Goal: Task Accomplishment & Management: Manage account settings

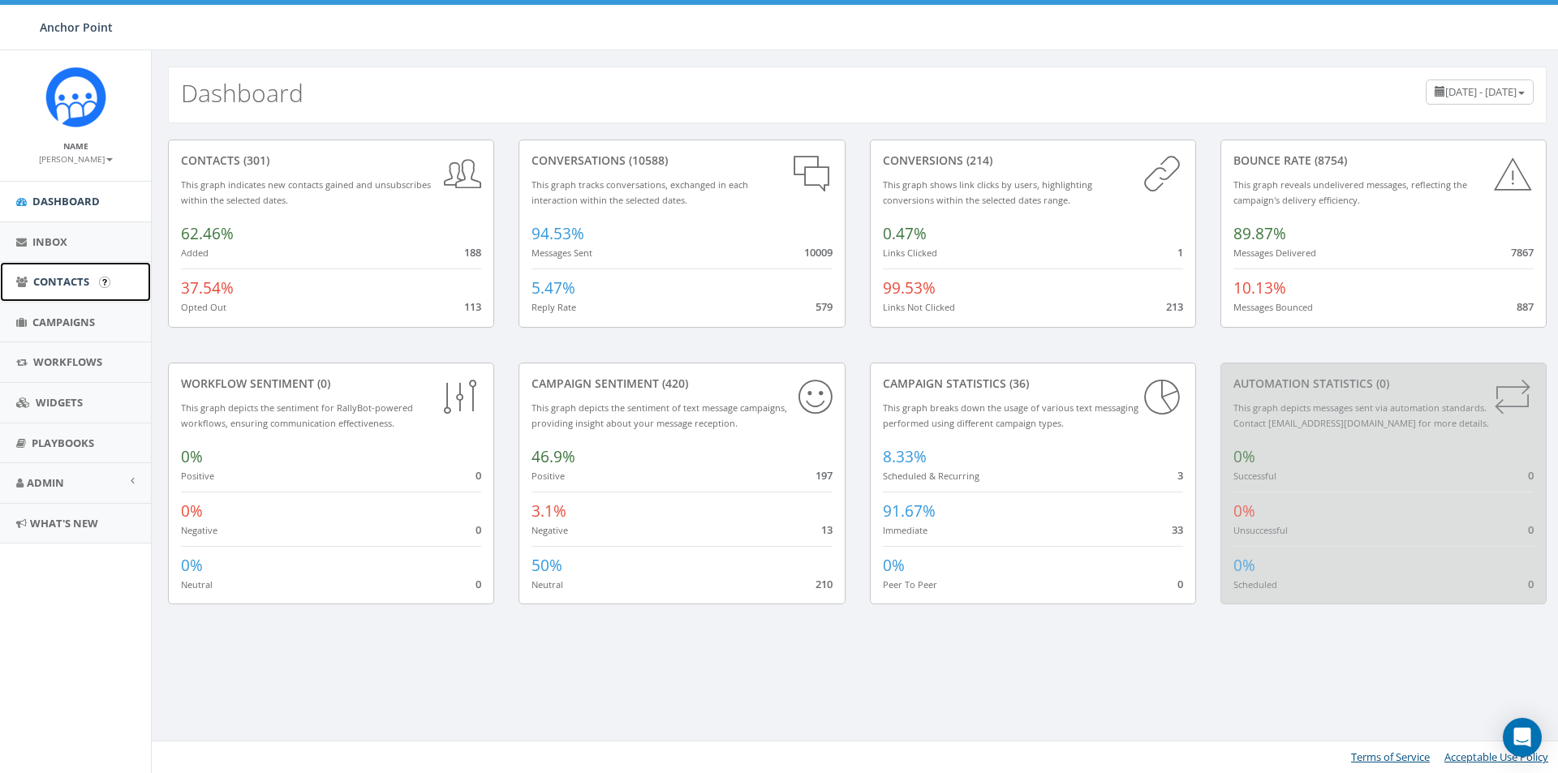
click at [54, 275] on span "Contacts" at bounding box center [61, 281] width 56 height 15
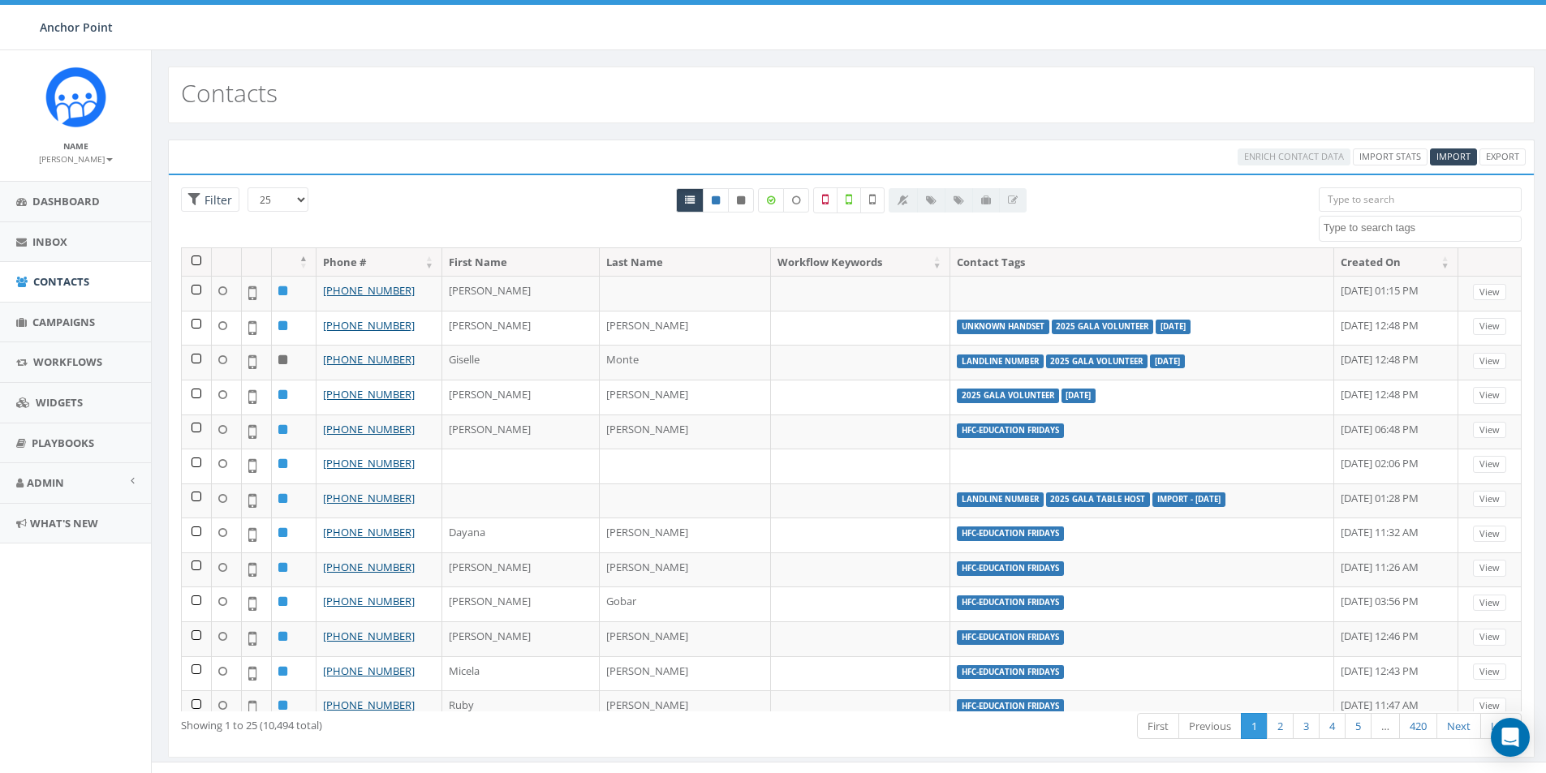
select select
click at [1368, 205] on input "search" at bounding box center [1420, 199] width 203 height 24
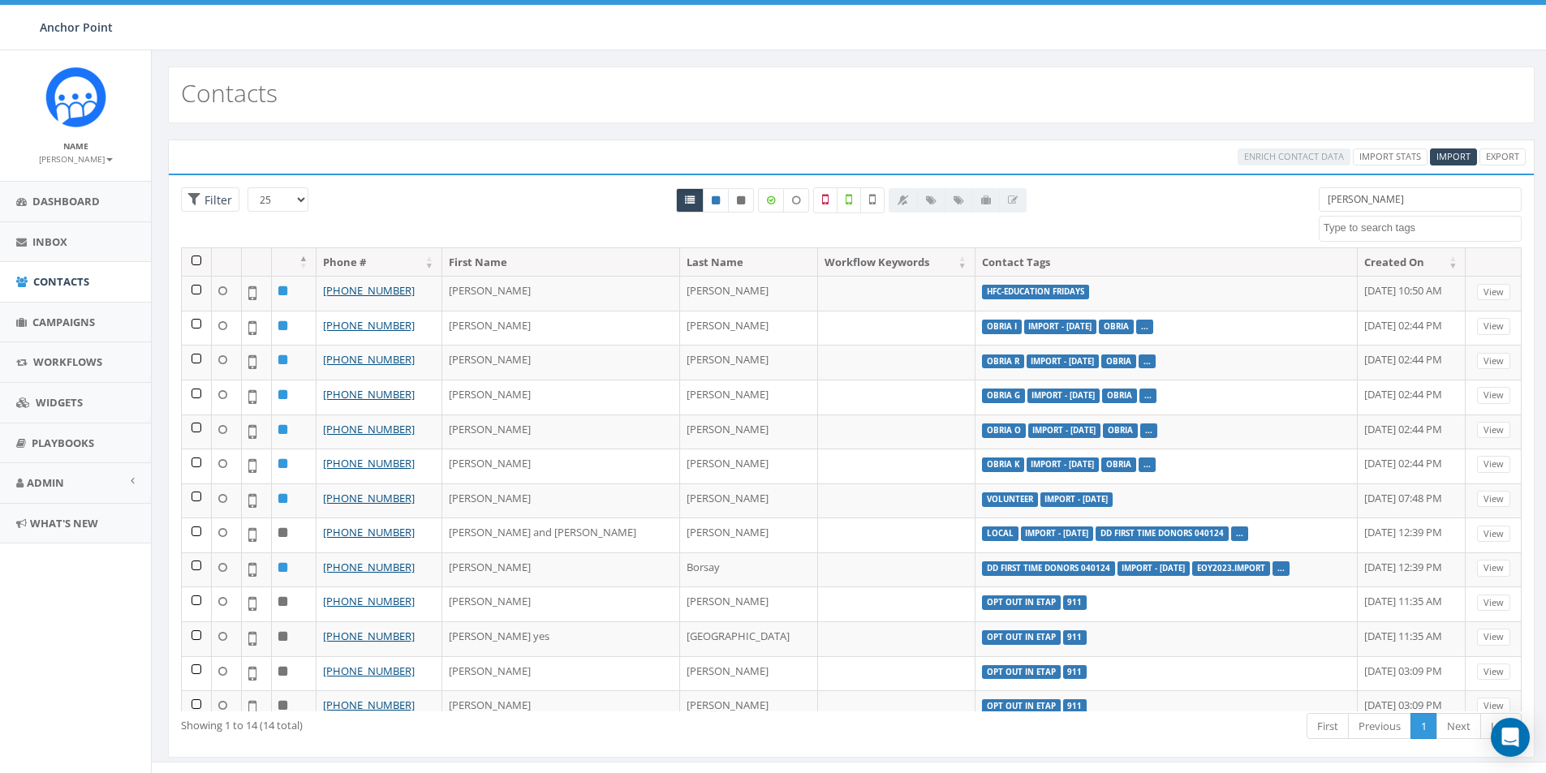
drag, startPoint x: 1381, startPoint y: 201, endPoint x: 1256, endPoint y: 199, distance: 125.8
click at [1281, 206] on div "25 50 100 Filter All 0 contact(s) on current page All 14 contact(s) filtered na…" at bounding box center [851, 217] width 1365 height 60
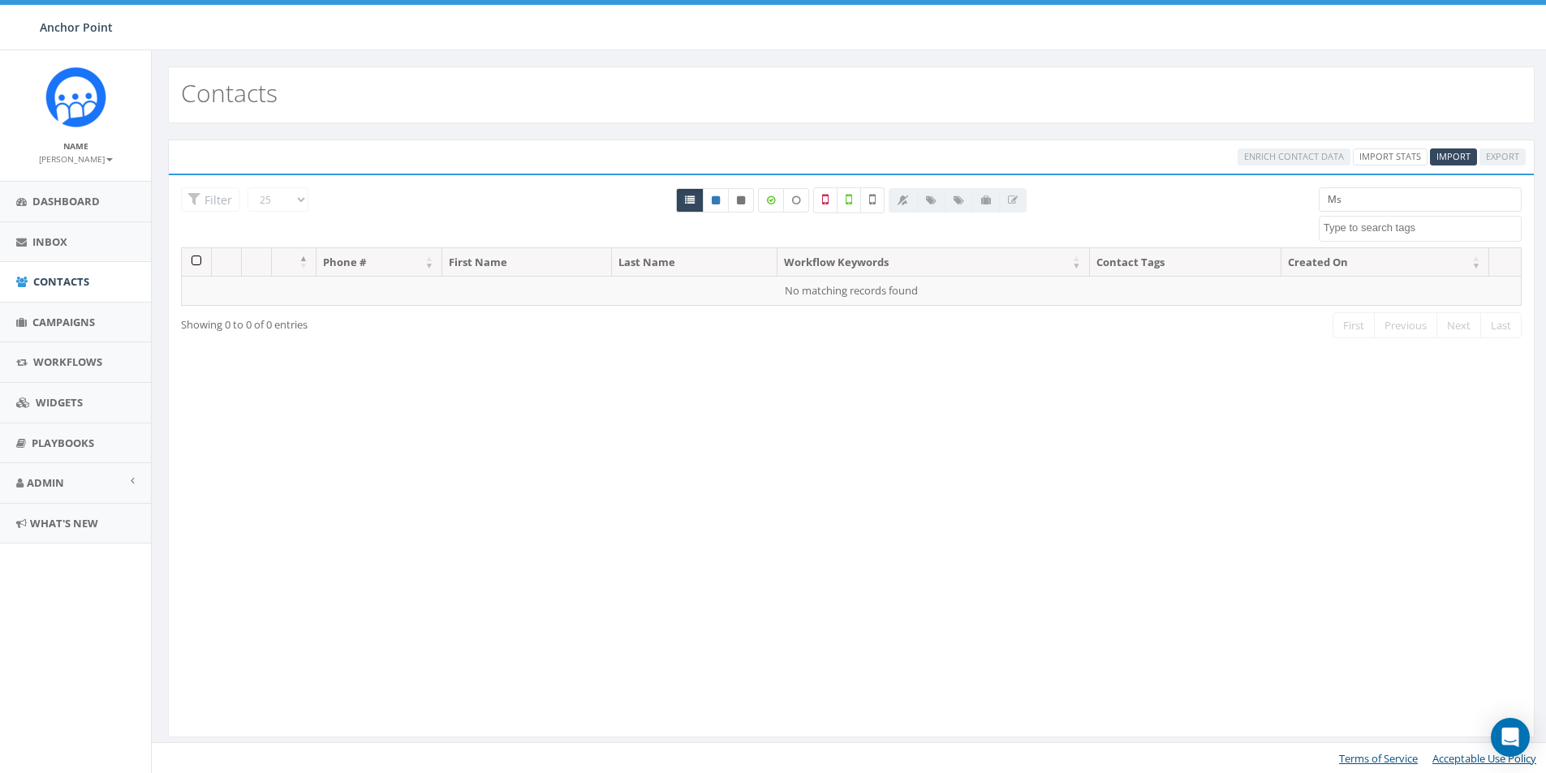
type input "M"
type input "a"
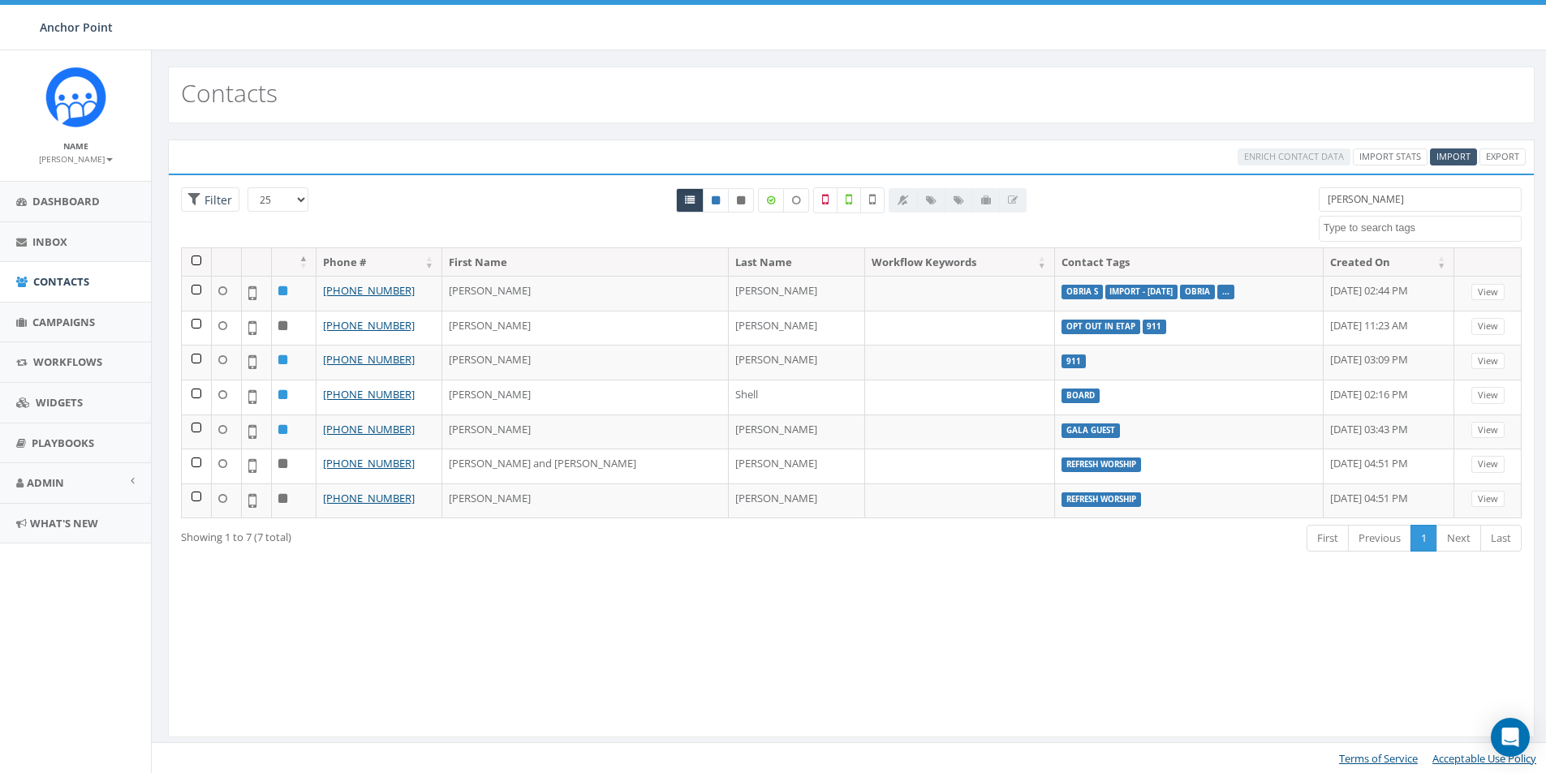
type input "Matthew"
click at [1454, 160] on span "Import" at bounding box center [1454, 156] width 34 height 12
select select
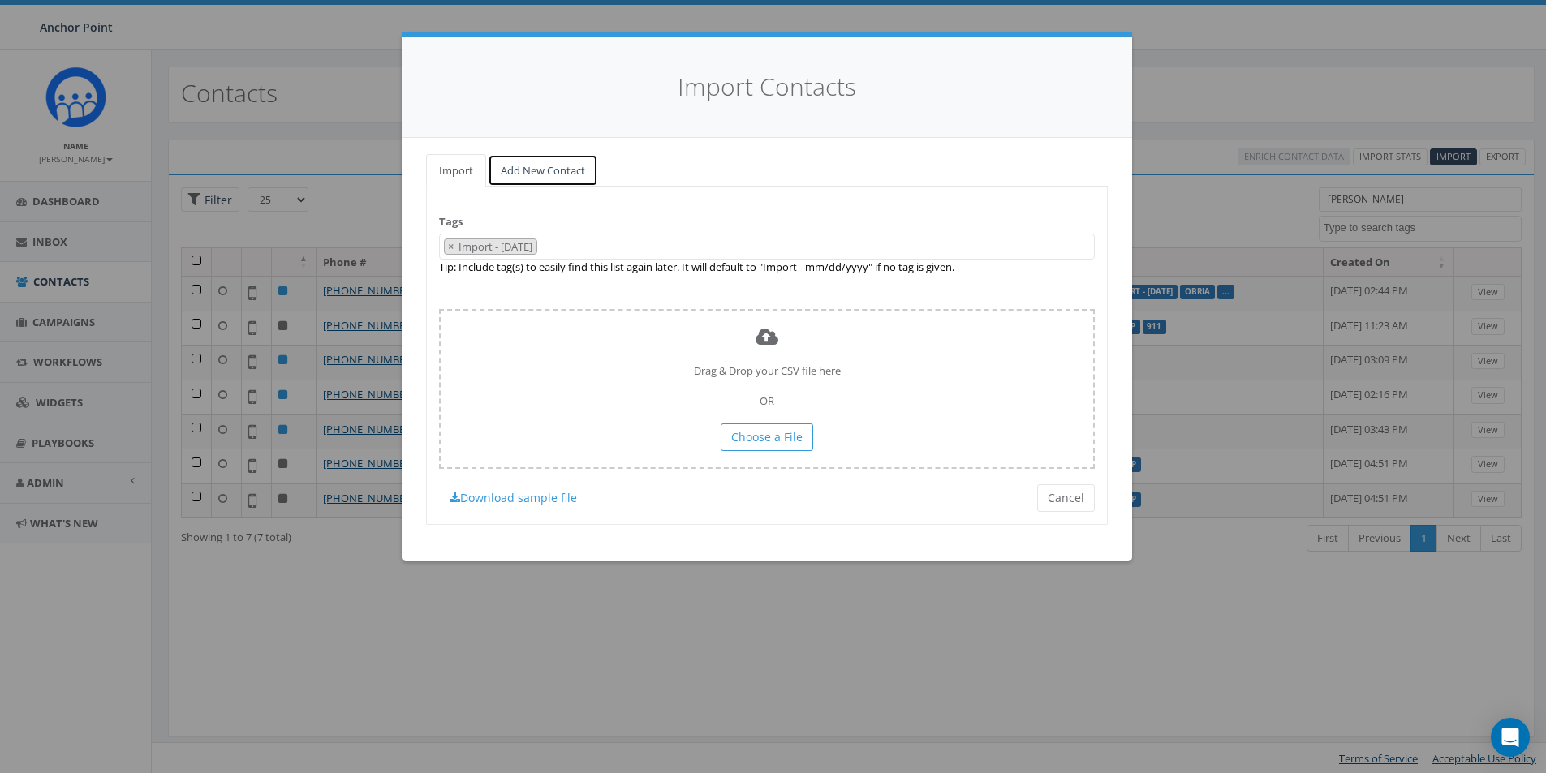
click at [519, 171] on link "Add New Contact" at bounding box center [543, 170] width 110 height 33
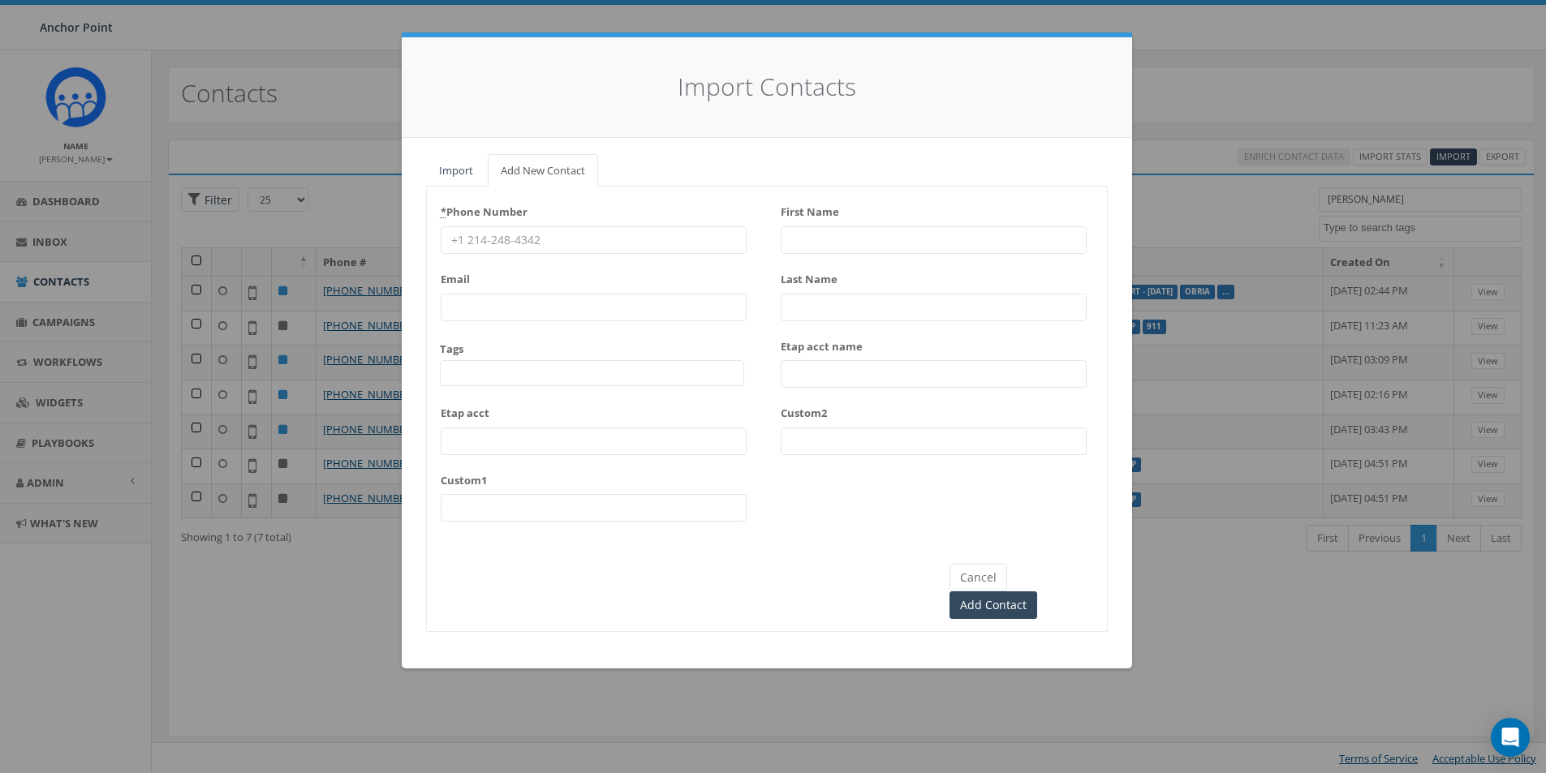
click at [501, 242] on input "* Phone Number" at bounding box center [594, 240] width 306 height 28
type input "346-652-0558"
click at [468, 378] on span at bounding box center [592, 373] width 304 height 26
type textarea "HFC"
select select "HFC-Education Fridays"
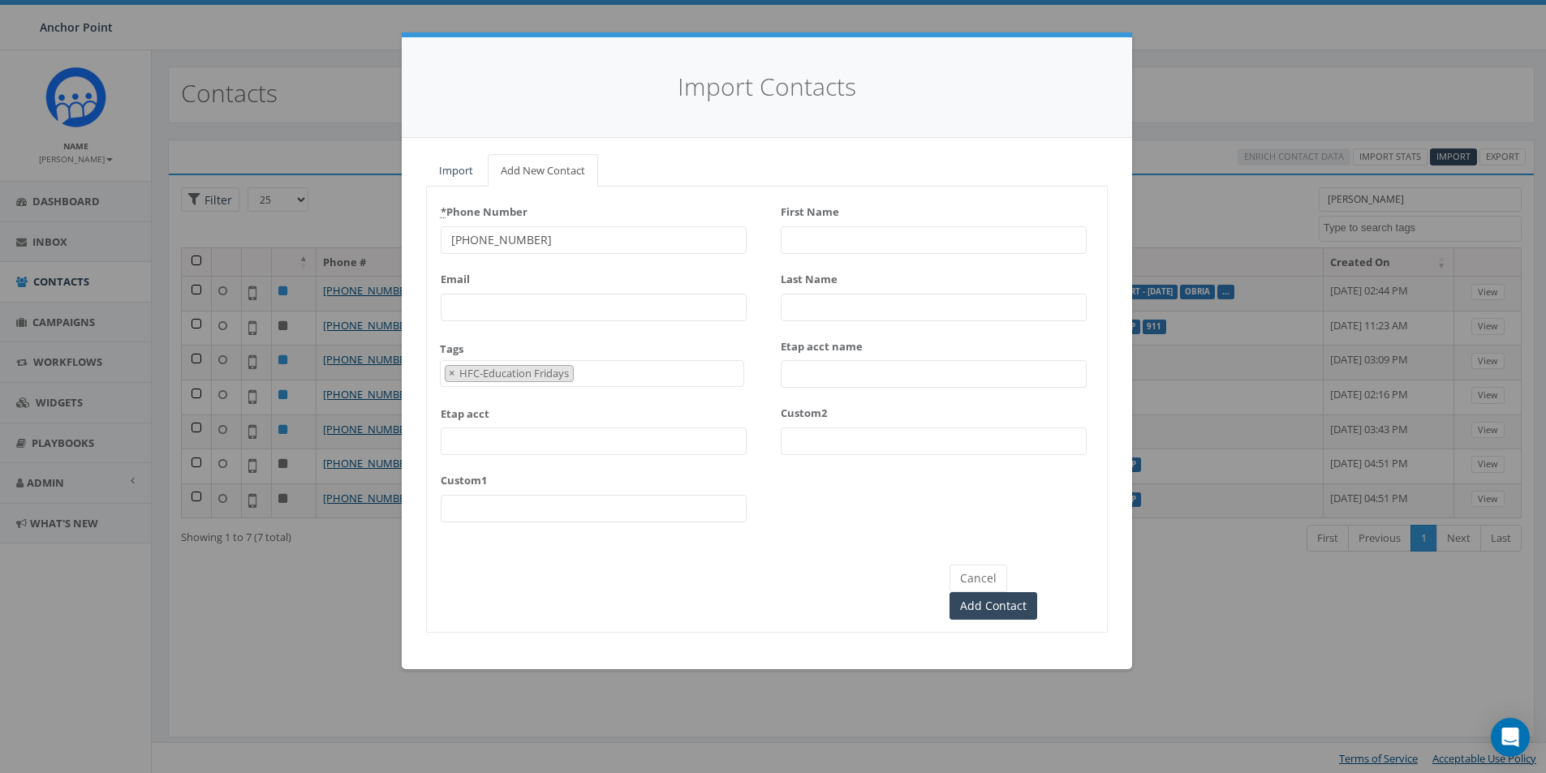
scroll to position [540, 0]
click at [819, 244] on input "First Name" at bounding box center [934, 240] width 306 height 28
type input "Matthew"
type input "Winset"
click at [1036, 592] on input "Add Contact" at bounding box center [994, 606] width 88 height 28
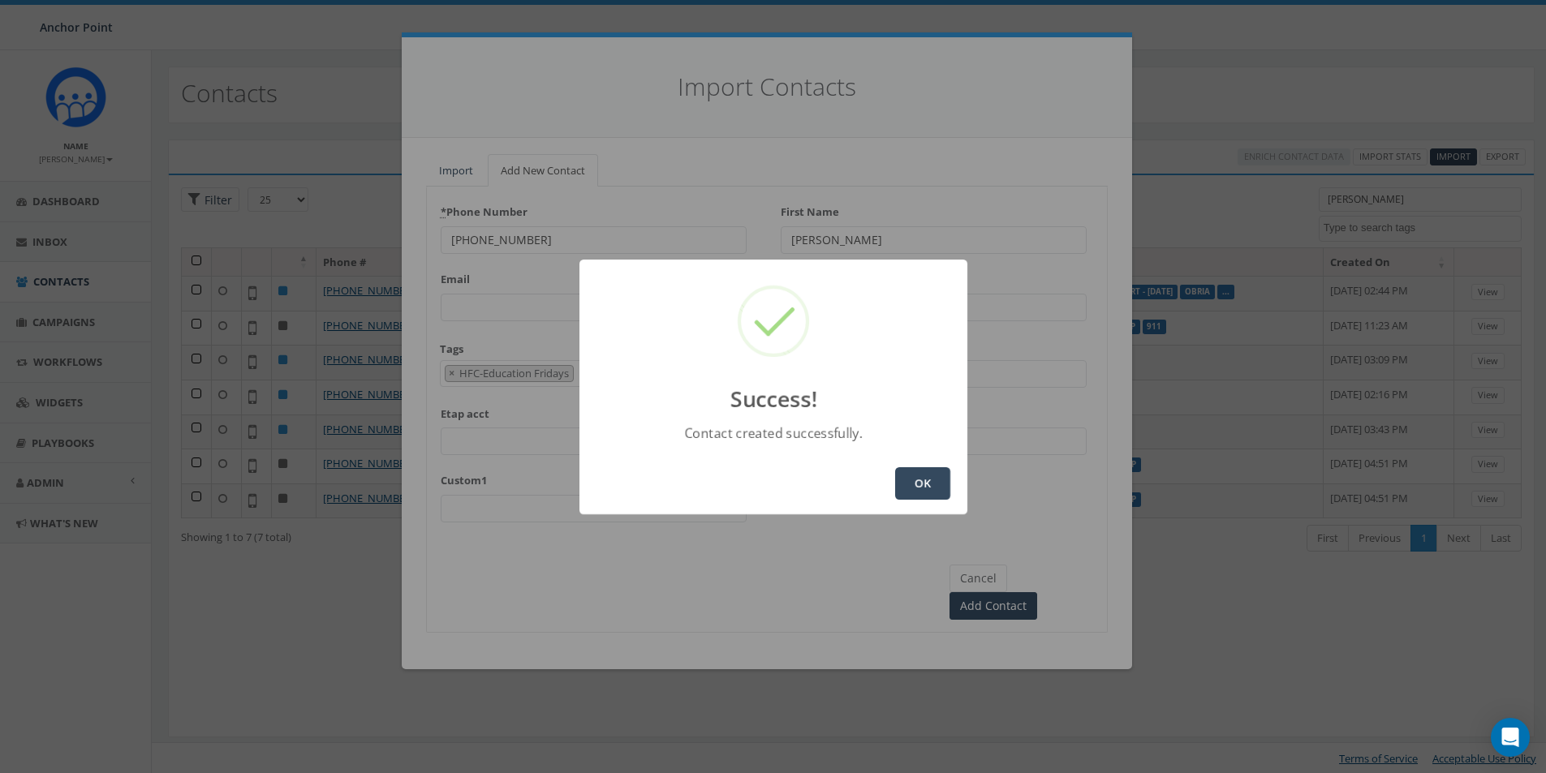
click at [933, 484] on button "OK" at bounding box center [922, 483] width 55 height 32
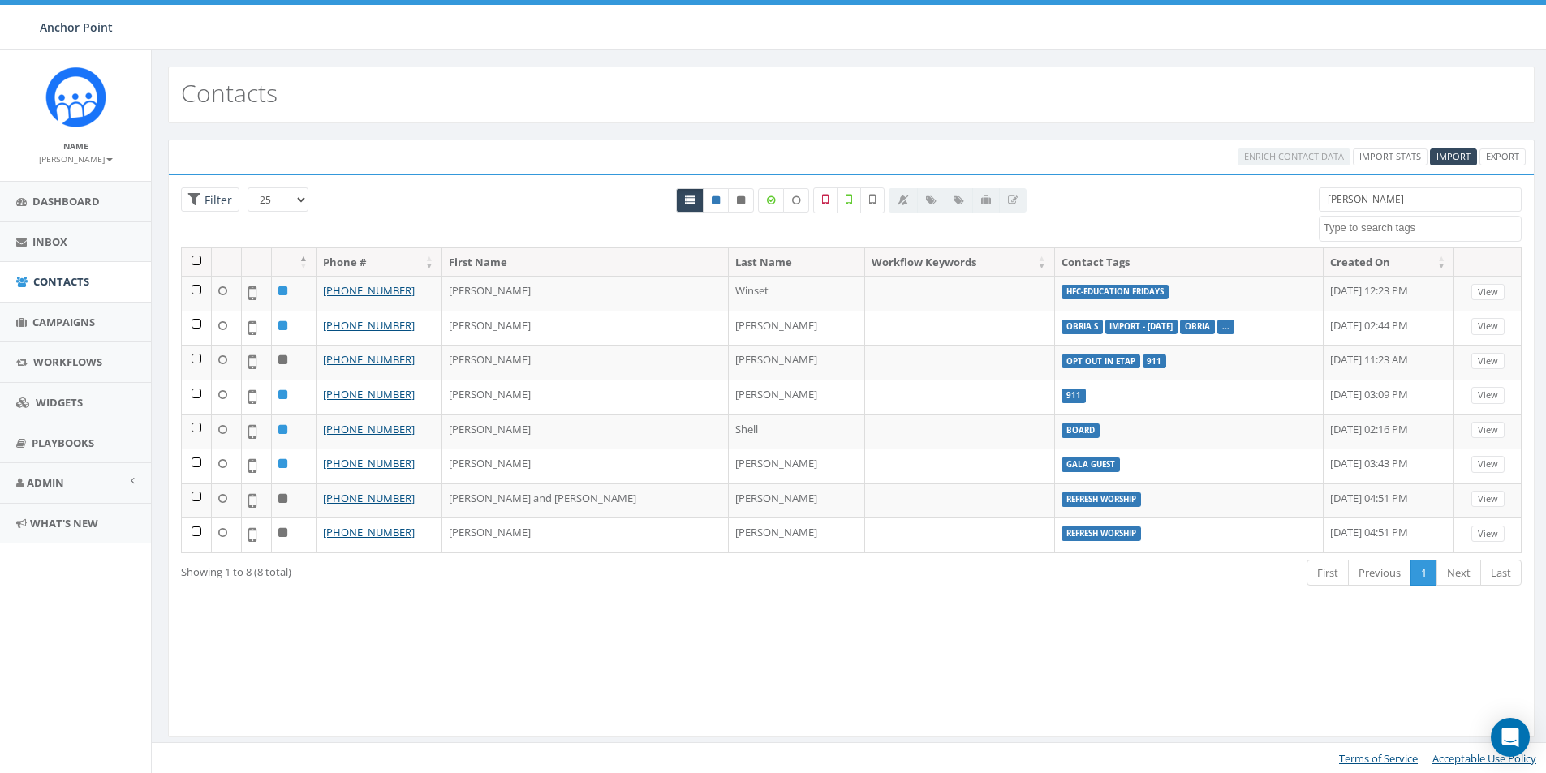
select select
drag, startPoint x: 1351, startPoint y: 207, endPoint x: 1238, endPoint y: 208, distance: 113.6
click at [1238, 208] on div "25 50 100 Filter Matthew 0613 Donor Dinner 2024/09/12 2024 gala 2025/09/05 2025…" at bounding box center [851, 217] width 1365 height 60
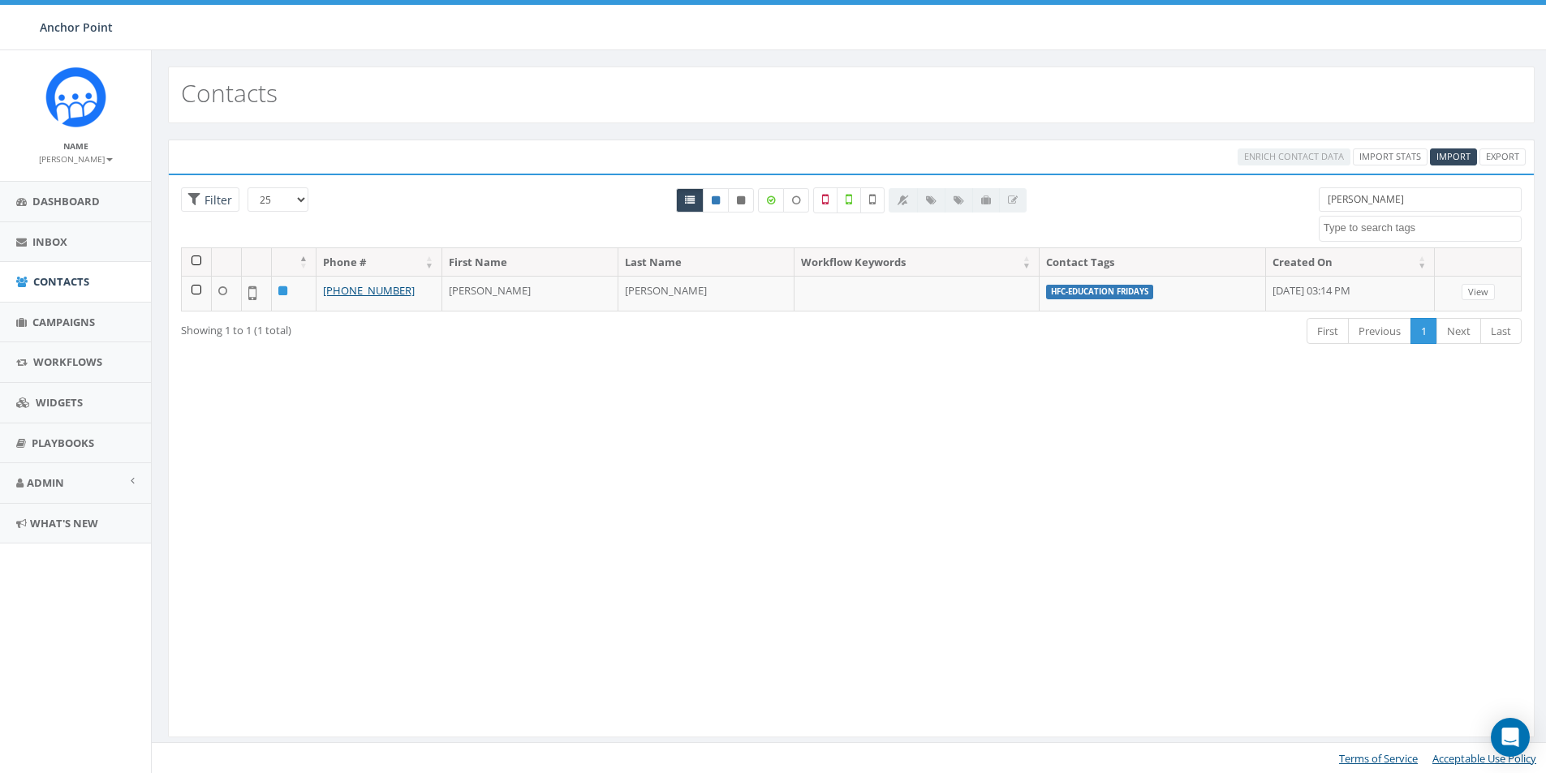
drag, startPoint x: 1371, startPoint y: 205, endPoint x: 1305, endPoint y: 205, distance: 65.7
click at [1305, 205] on div "25 50 100 Filter All 0 contact(s) on current page All 1 contact(s) filtered Lil…" at bounding box center [851, 217] width 1365 height 60
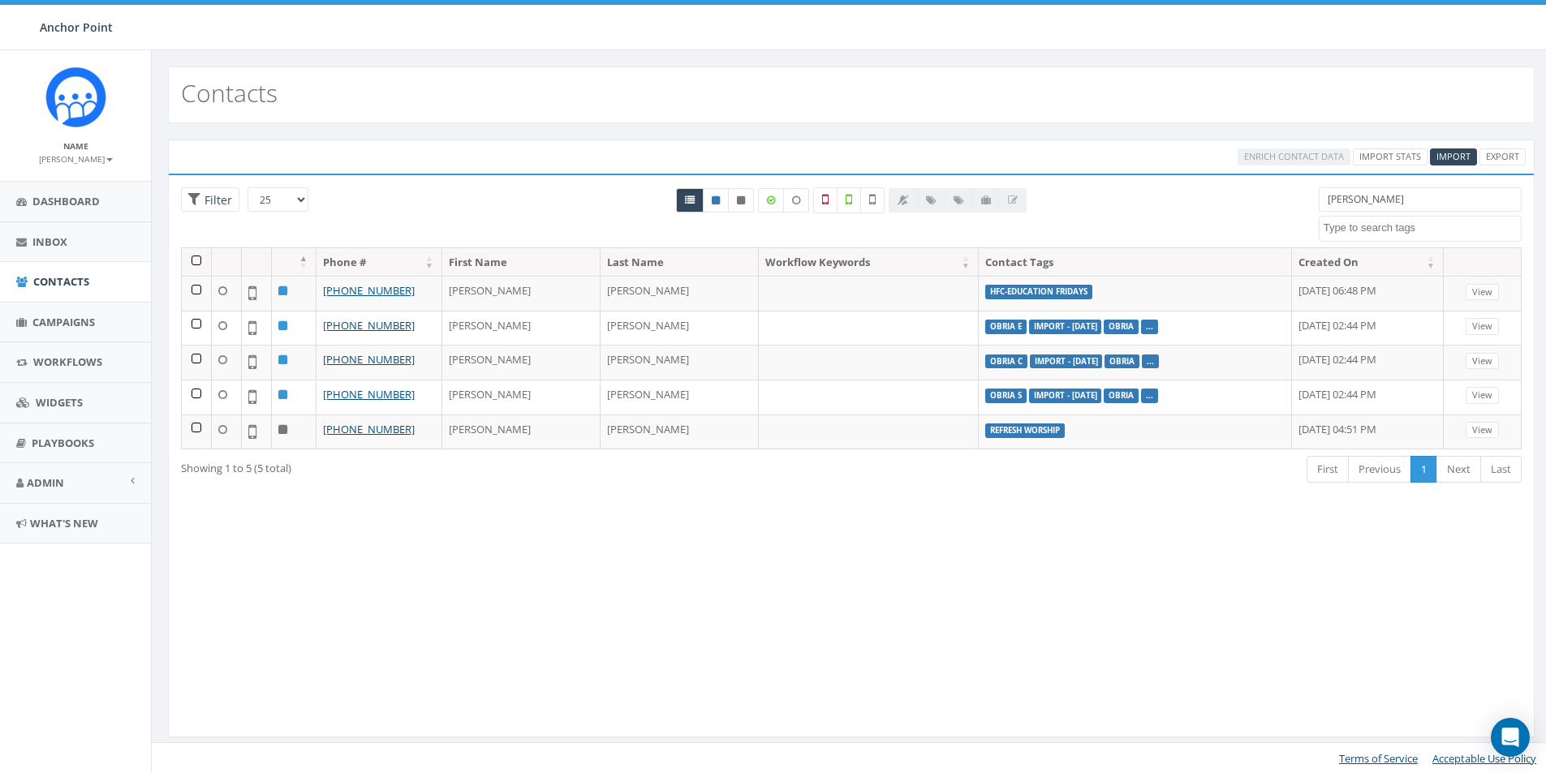
type input "Manuel"
